Goal: Information Seeking & Learning: Check status

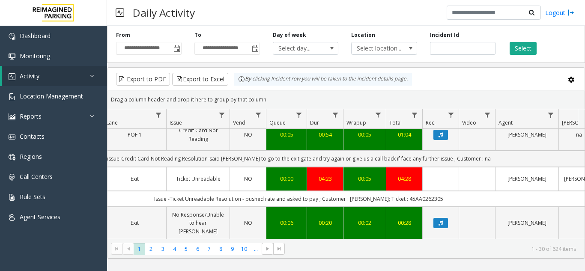
scroll to position [214, 208]
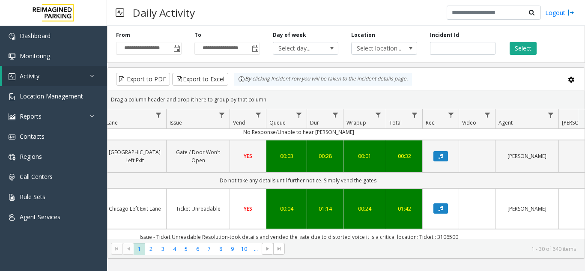
scroll to position [0, 208]
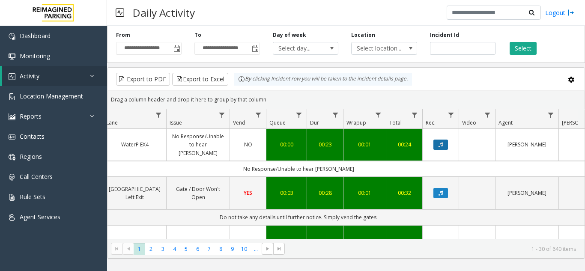
click at [446, 142] on button "Data table" at bounding box center [440, 145] width 15 height 10
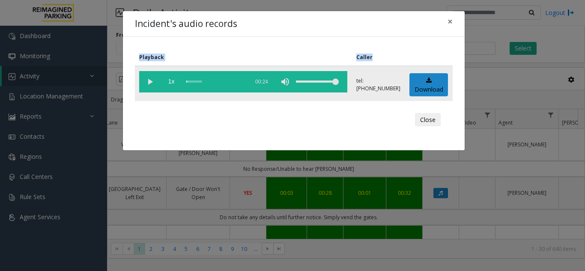
click at [151, 79] on vg-play-pause at bounding box center [149, 81] width 21 height 21
click at [451, 24] on span "×" at bounding box center [449, 21] width 5 height 12
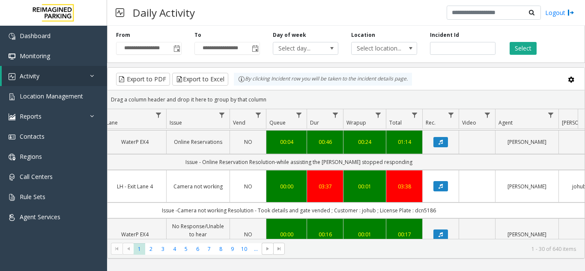
scroll to position [171, 208]
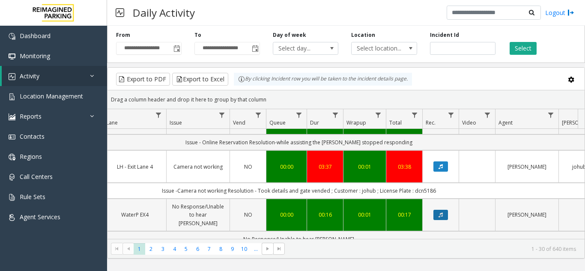
click at [438, 212] on icon "Data table" at bounding box center [440, 214] width 4 height 5
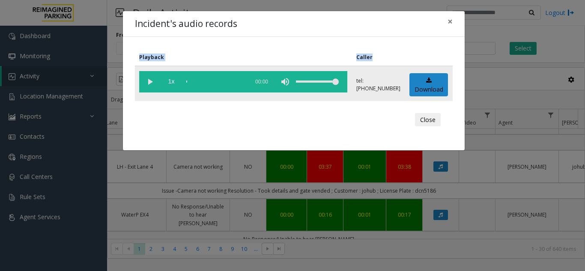
click at [146, 77] on vg-play-pause at bounding box center [149, 81] width 21 height 21
click at [446, 23] on button "×" at bounding box center [449, 21] width 17 height 21
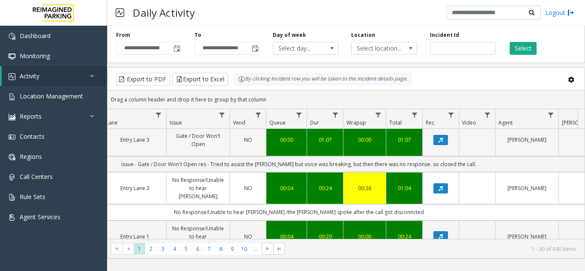
scroll to position [728, 208]
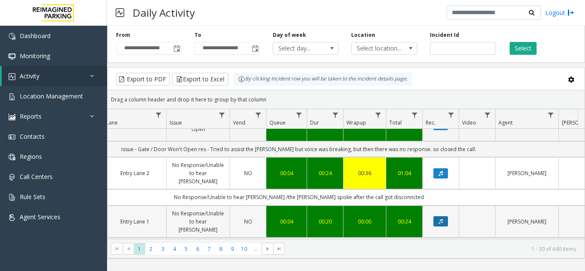
click at [440, 216] on button "Data table" at bounding box center [440, 221] width 15 height 10
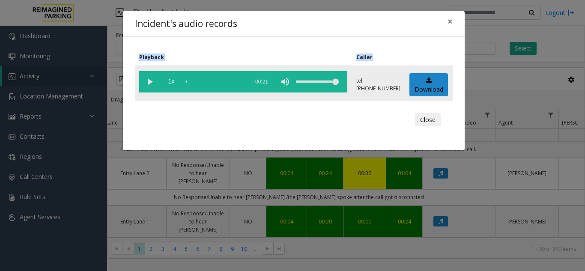
click at [149, 83] on vg-play-pause at bounding box center [149, 81] width 21 height 21
click at [448, 23] on span "×" at bounding box center [449, 21] width 5 height 12
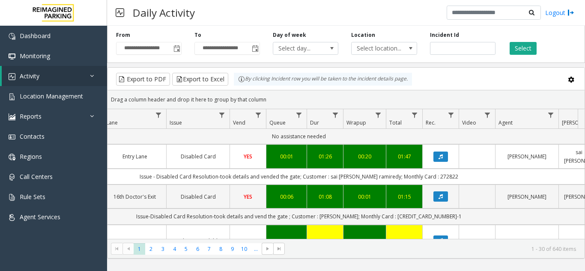
scroll to position [1204, 208]
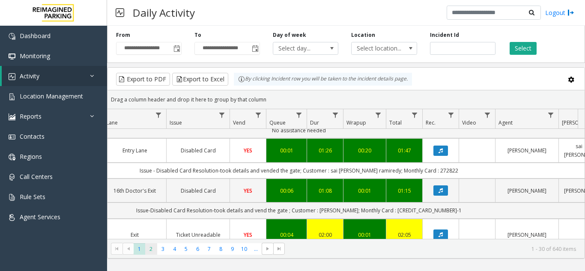
click at [150, 250] on span "2" at bounding box center [151, 249] width 12 height 12
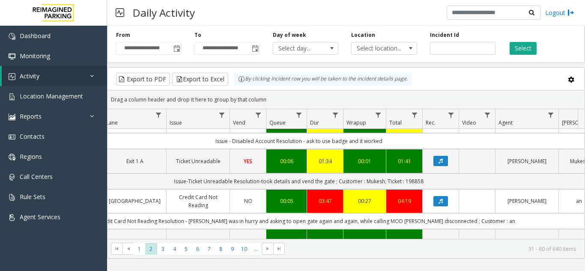
scroll to position [599, 208]
